Goal: Task Accomplishment & Management: Complete application form

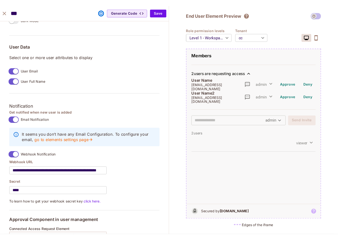
scroll to position [369, 0]
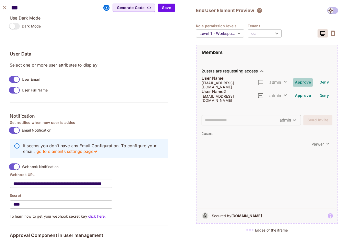
click at [306, 81] on button "Approve" at bounding box center [303, 82] width 20 height 8
click at [320, 81] on button "Deny" at bounding box center [324, 82] width 16 height 8
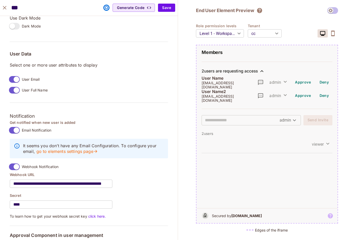
click at [320, 81] on button "Deny" at bounding box center [324, 82] width 16 height 8
click at [310, 80] on button "Approve" at bounding box center [303, 82] width 20 height 8
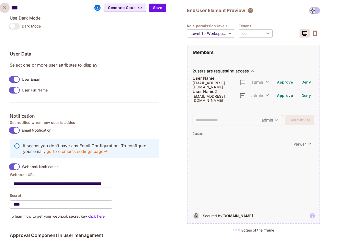
click at [4, 6] on icon "close" at bounding box center [5, 8] width 6 height 6
type input "*******"
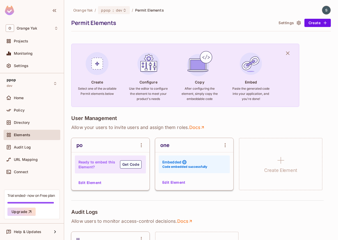
click at [93, 183] on button "Edit Element" at bounding box center [89, 182] width 27 height 8
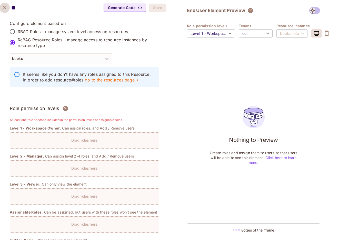
click at [3, 9] on icon "close" at bounding box center [5, 8] width 4 height 4
